Goal: Navigation & Orientation: Find specific page/section

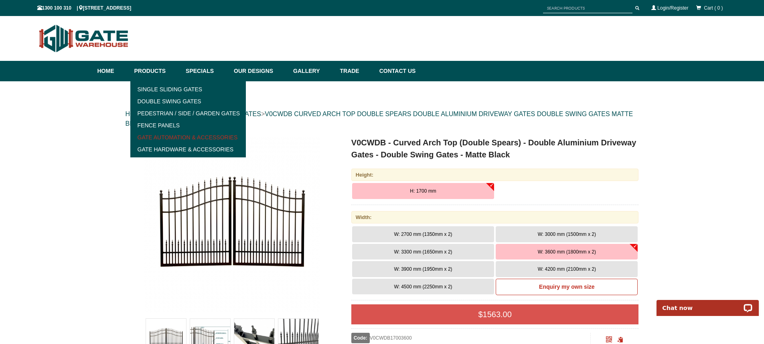
click at [172, 139] on link "Gate Automation & Accessories" at bounding box center [188, 138] width 111 height 12
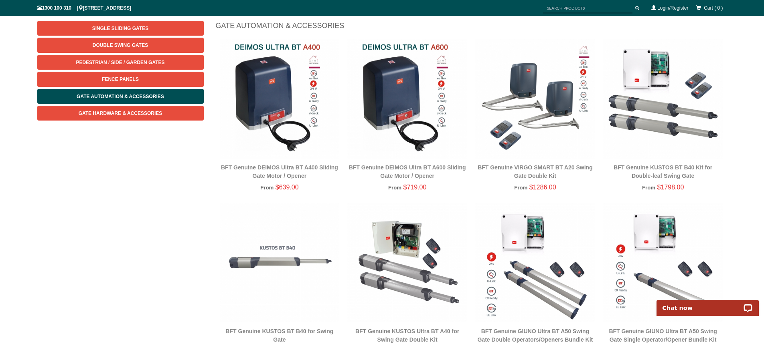
scroll to position [120, 0]
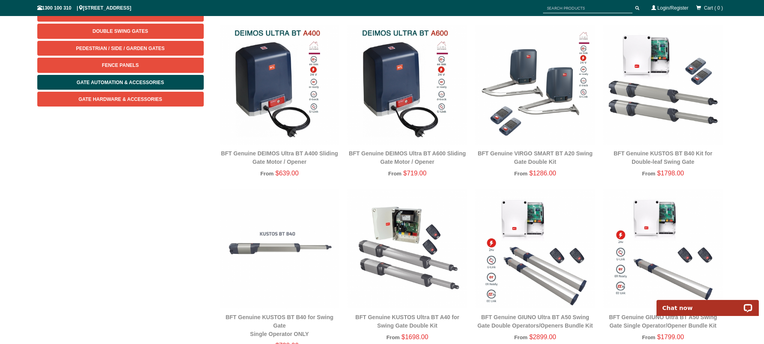
click at [401, 157] on div "BFT Genuine DEIMOS Ultra BT A600 Sliding Gate Motor / Opener" at bounding box center [407, 158] width 120 height 17
